Goal: Information Seeking & Learning: Learn about a topic

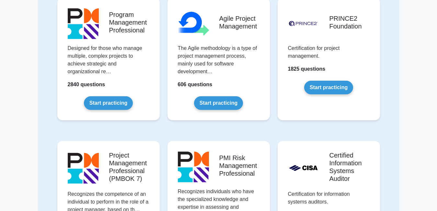
scroll to position [554, 0]
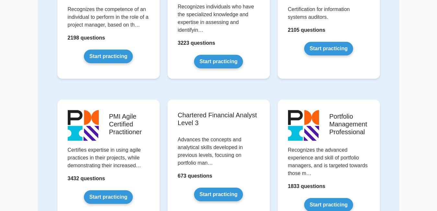
click at [156, 94] on div "PMI Agile Certified Practitioner Certifies expertise in using agile practices i…" at bounding box center [108, 165] width 110 height 143
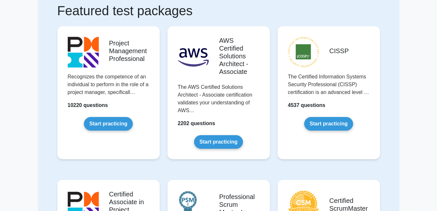
scroll to position [28, 0]
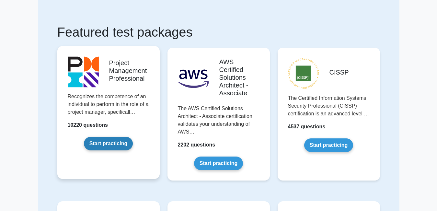
click at [102, 137] on link "Start practicing" at bounding box center [108, 144] width 49 height 14
click at [102, 140] on link "Start practicing" at bounding box center [108, 144] width 49 height 14
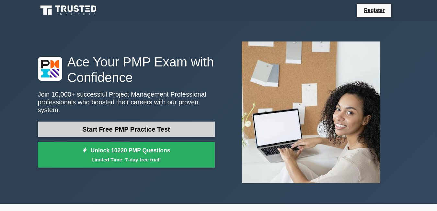
click at [121, 121] on link "Start Free PMP Practice Test" at bounding box center [126, 129] width 177 height 16
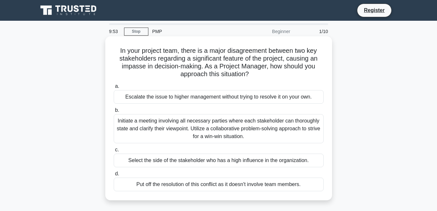
click at [203, 98] on div "Escalate the issue to higher management without trying to resolve it on your ow…" at bounding box center [219, 97] width 210 height 14
click at [114, 88] on input "a. Escalate the issue to higher management without trying to resolve it on your…" at bounding box center [114, 86] width 0 height 4
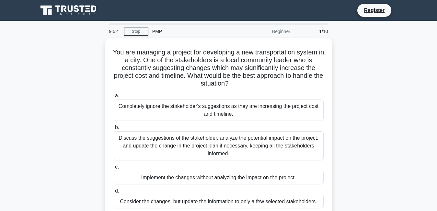
click at [203, 98] on label "a. Completely ignore the stakeholder's suggestions as they are increasing the p…" at bounding box center [219, 106] width 210 height 29
click at [114, 98] on input "a. Completely ignore the stakeholder's suggestions as they are increasing the p…" at bounding box center [114, 96] width 0 height 4
